Goal: Find specific page/section: Find specific page/section

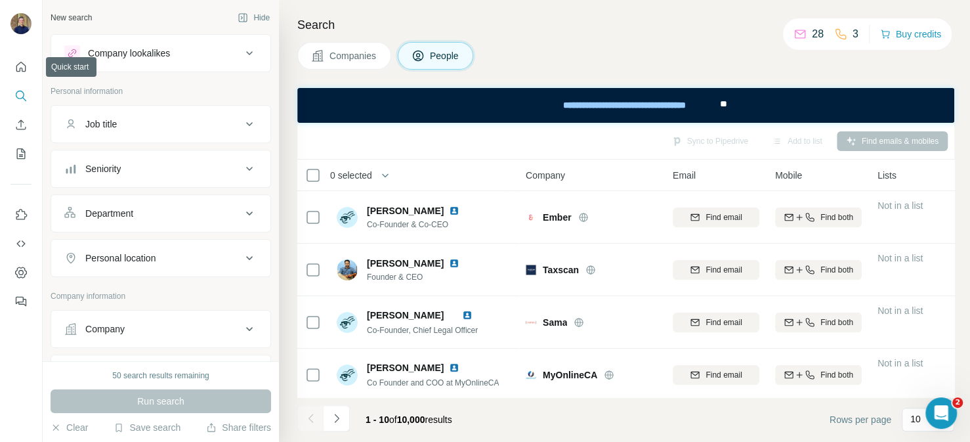
click at [20, 49] on div at bounding box center [21, 180] width 42 height 266
click at [24, 67] on icon "Quick start" at bounding box center [20, 66] width 13 height 13
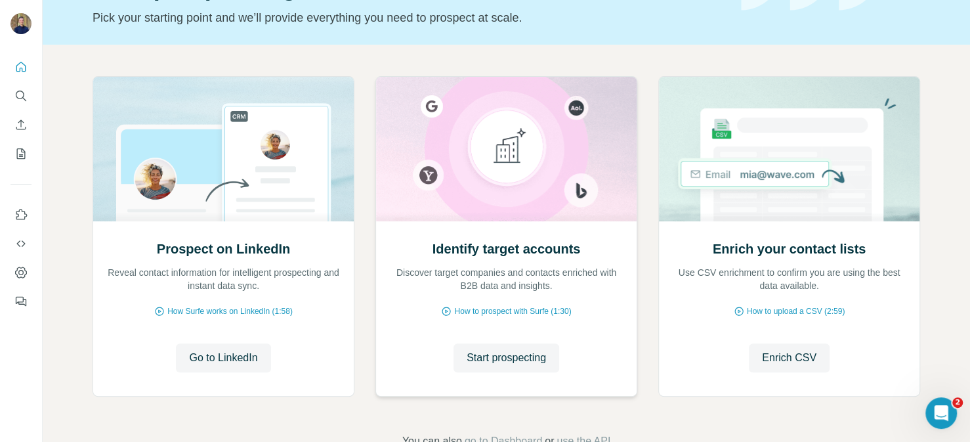
scroll to position [125, 0]
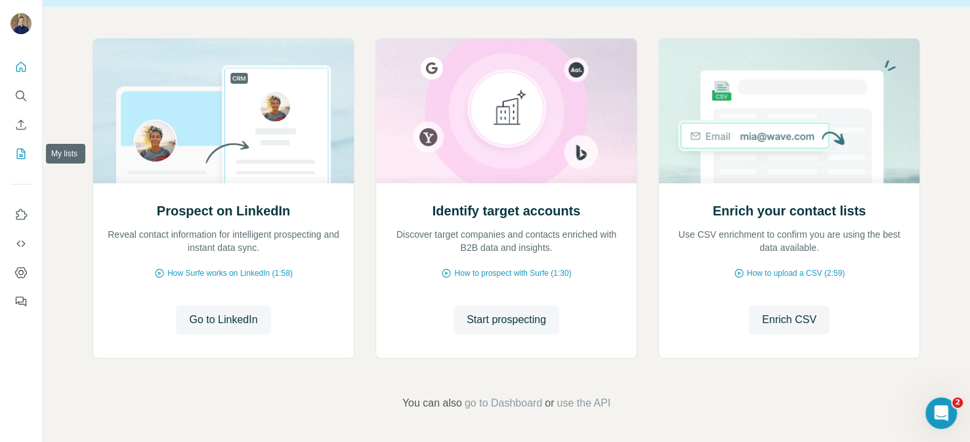
click at [19, 161] on button "My lists" at bounding box center [21, 154] width 21 height 24
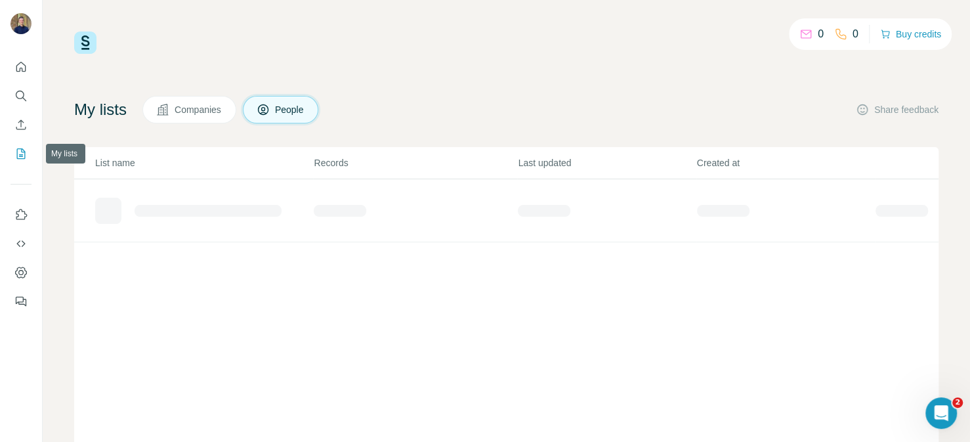
click at [27, 156] on icon "My lists" at bounding box center [20, 153] width 13 height 13
click at [190, 111] on span "Companies" at bounding box center [199, 109] width 48 height 13
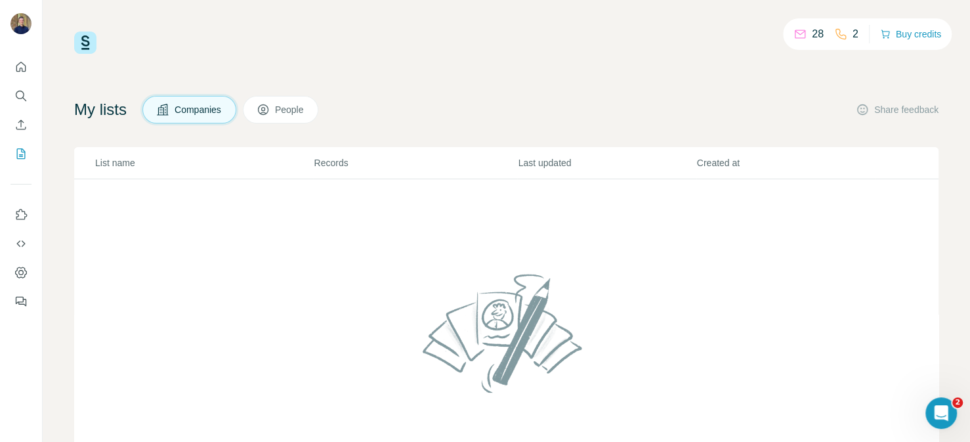
click at [287, 108] on span "People" at bounding box center [290, 109] width 30 height 13
